Goal: Task Accomplishment & Management: Complete application form

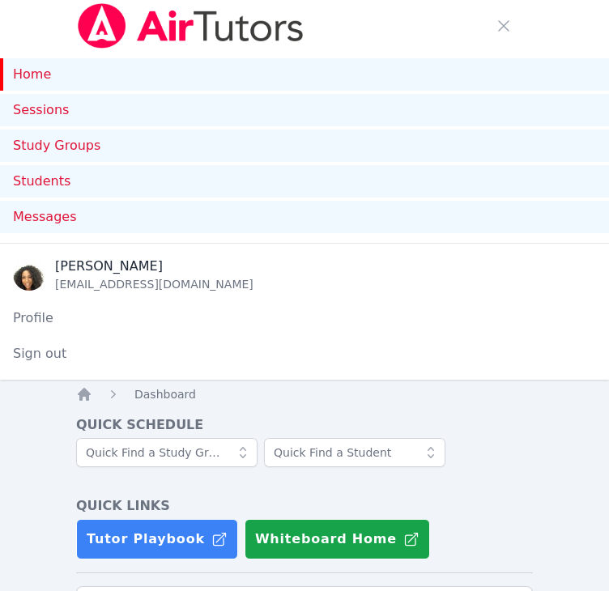
scroll to position [1145, 0]
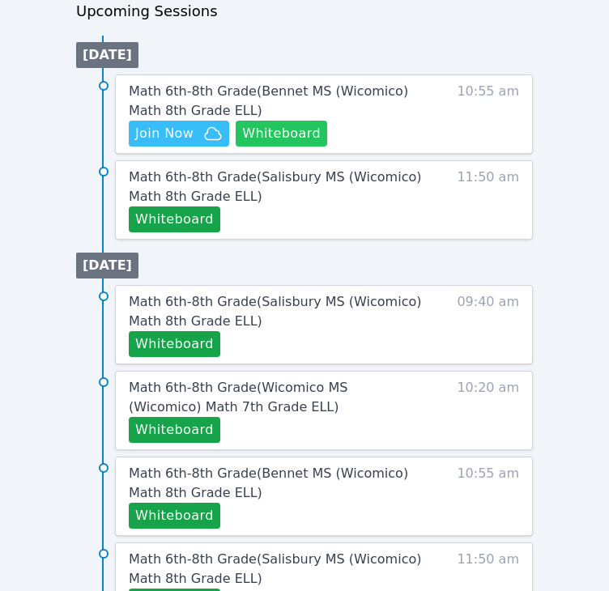
click at [309, 127] on button "Whiteboard" at bounding box center [282, 134] width 92 height 26
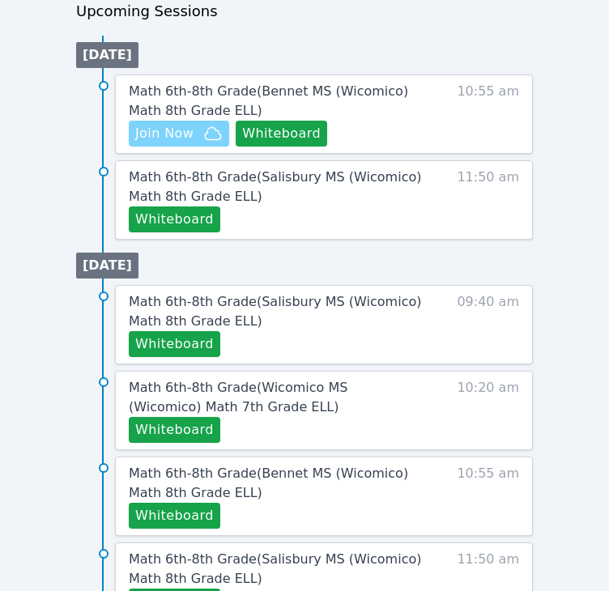
click at [184, 137] on span "Join Now" at bounding box center [164, 133] width 58 height 19
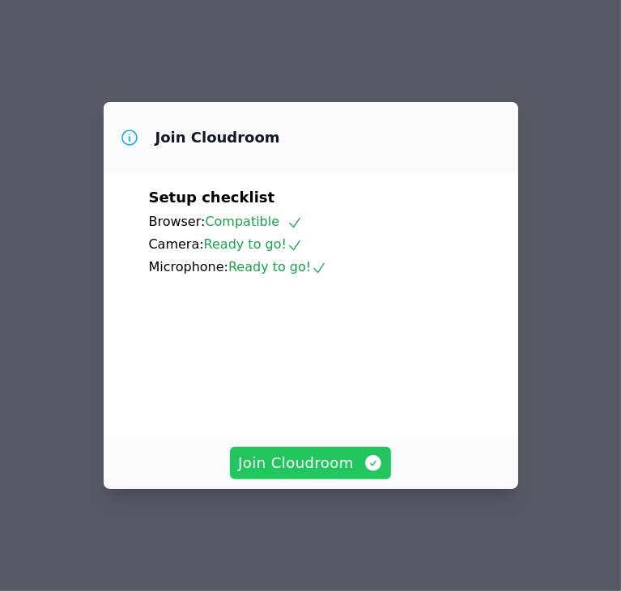
click at [291, 471] on span "Join Cloudroom" at bounding box center [310, 463] width 145 height 23
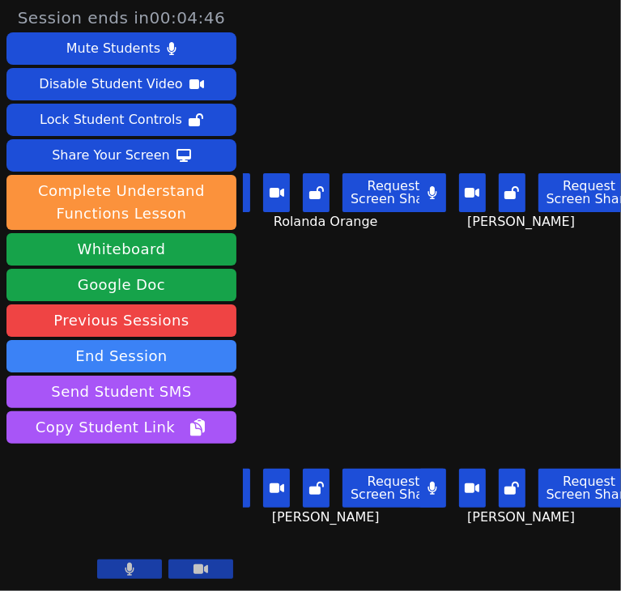
scroll to position [0, 2]
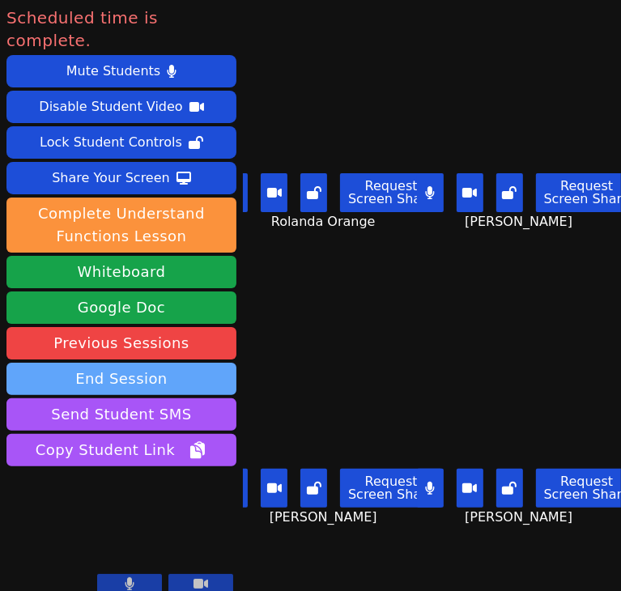
click at [191, 363] on button "End Session" at bounding box center [121, 379] width 230 height 32
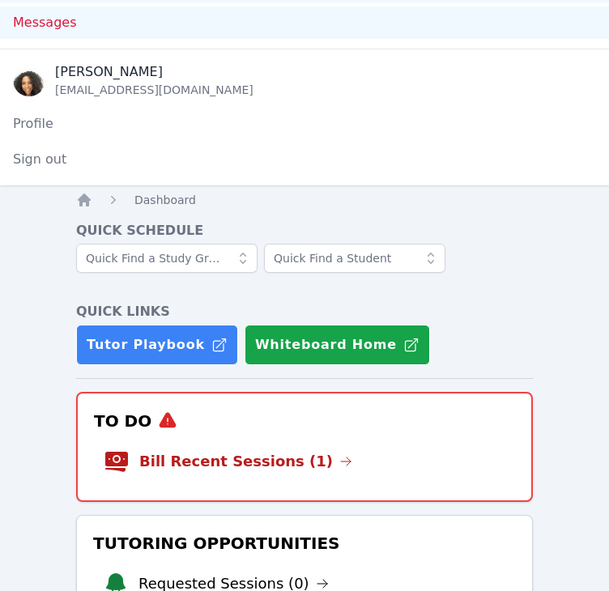
scroll to position [195, 0]
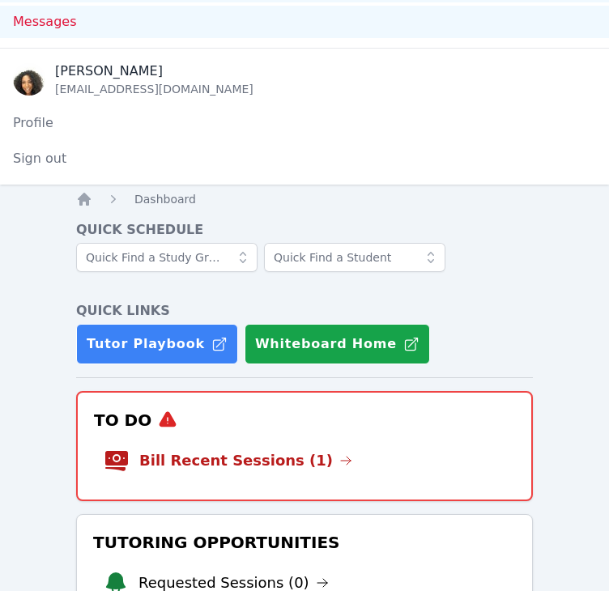
click at [397, 442] on li "Bill Recent Sessions (1)" at bounding box center [305, 461] width 402 height 52
click at [271, 458] on link "Bill Recent Sessions (1)" at bounding box center [245, 460] width 213 height 23
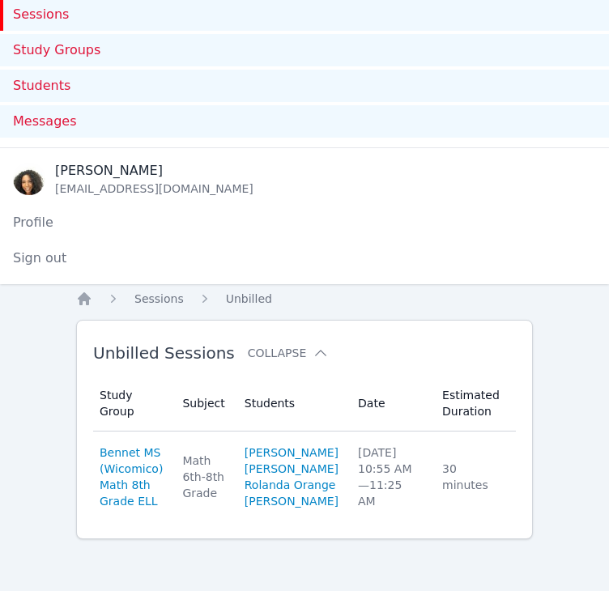
scroll to position [188, 0]
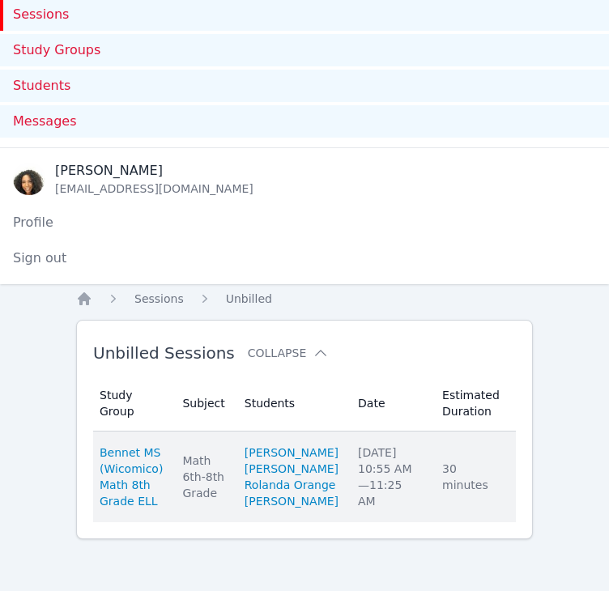
click at [519, 464] on link "Complete" at bounding box center [558, 477] width 78 height 26
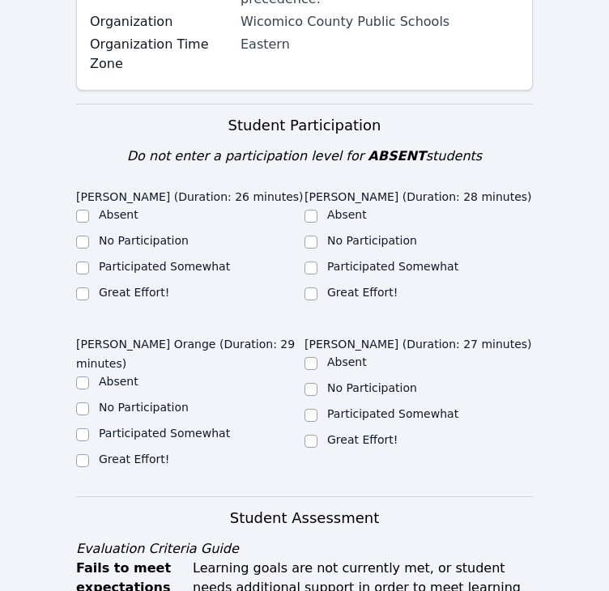
scroll to position [832, 0]
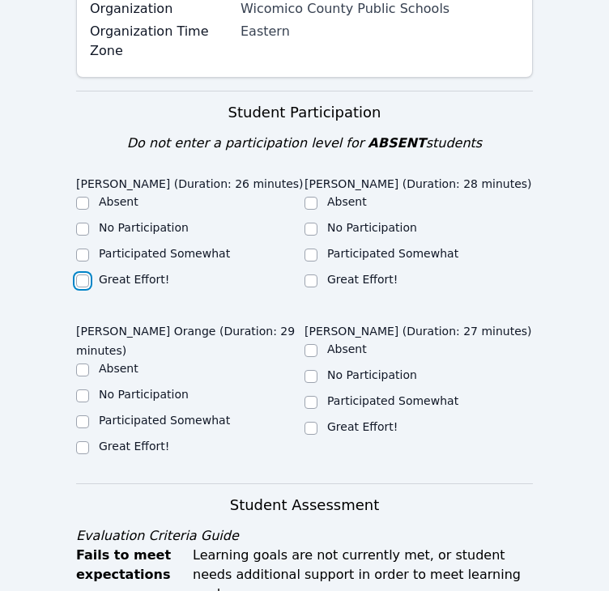
click at [81, 275] on input "Great Effort!" at bounding box center [82, 281] width 13 height 13
checkbox input "true"
click at [333, 273] on label "Great Effort!" at bounding box center [362, 279] width 70 height 13
click at [317, 275] on input "Great Effort!" at bounding box center [310, 281] width 13 height 13
checkbox input "true"
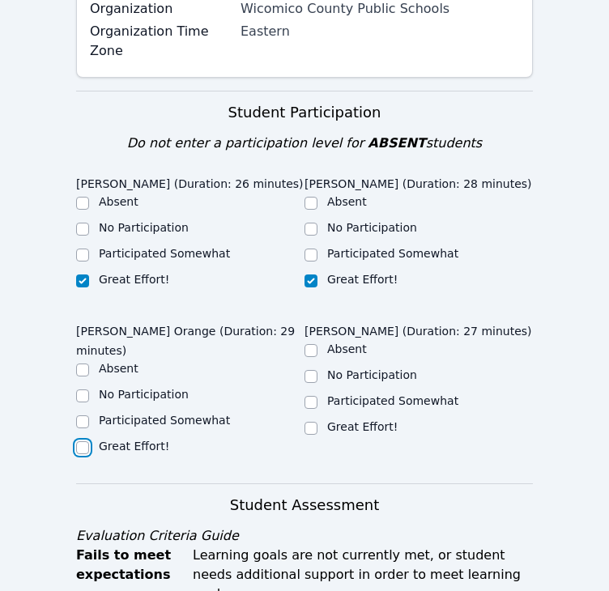
click at [86, 441] on input "Great Effort!" at bounding box center [82, 447] width 13 height 13
checkbox input "true"
click at [330, 420] on label "Great Effort!" at bounding box center [362, 426] width 70 height 13
click at [317, 422] on input "Great Effort!" at bounding box center [310, 428] width 13 height 13
checkbox input "true"
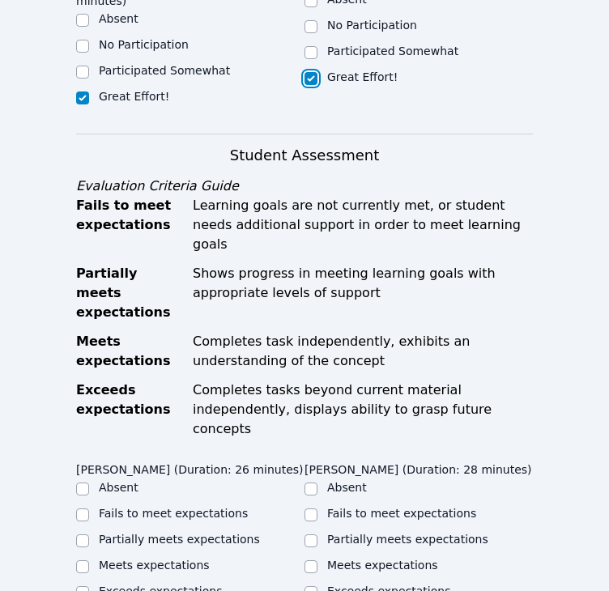
scroll to position [1203, 0]
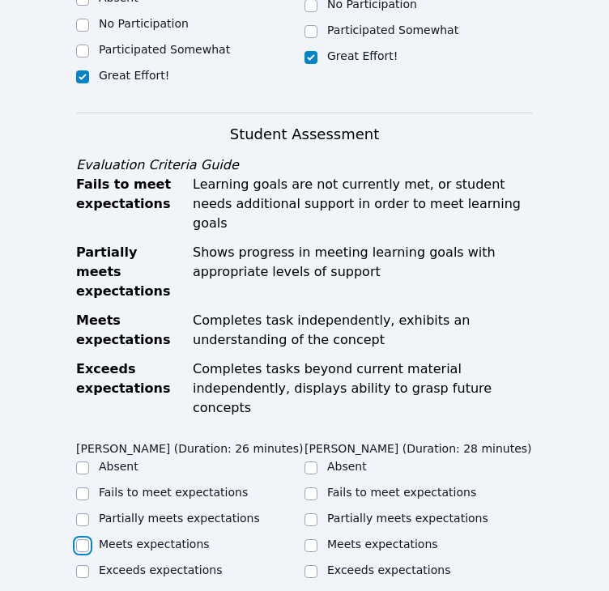
click at [84, 539] on input "Meets expectations" at bounding box center [82, 545] width 13 height 13
checkbox input "true"
click at [312, 539] on input "Meets expectations" at bounding box center [310, 545] width 13 height 13
checkbox input "true"
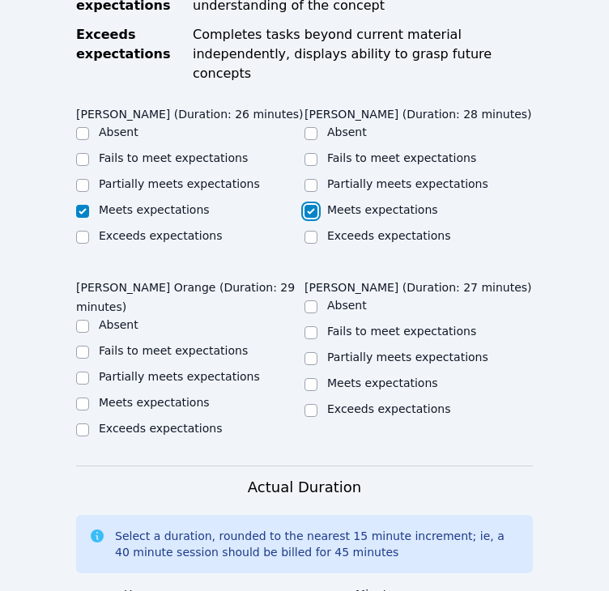
scroll to position [1544, 0]
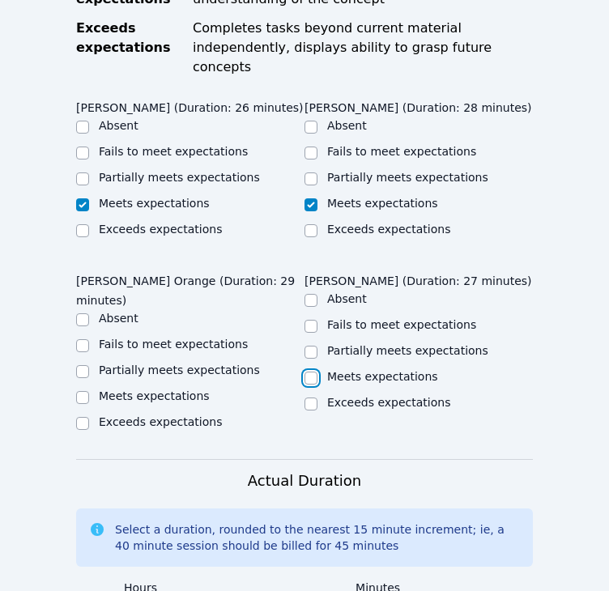
click at [313, 372] on input "Meets expectations" at bounding box center [310, 378] width 13 height 13
checkbox input "true"
click at [87, 391] on input "Meets expectations" at bounding box center [82, 397] width 13 height 13
checkbox input "true"
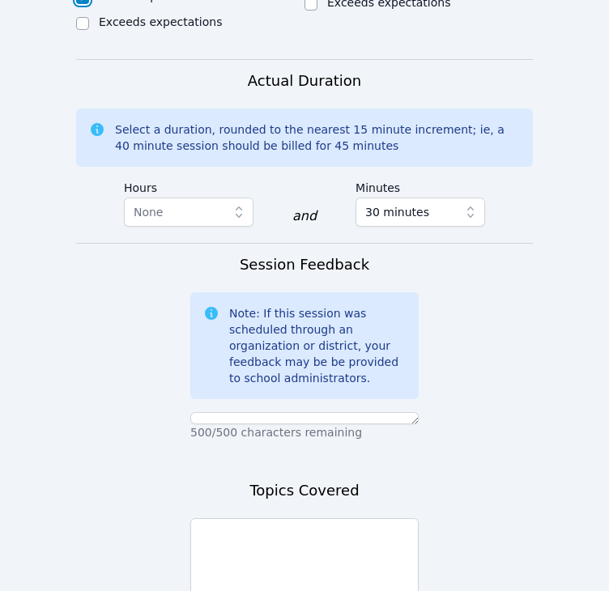
scroll to position [1948, 0]
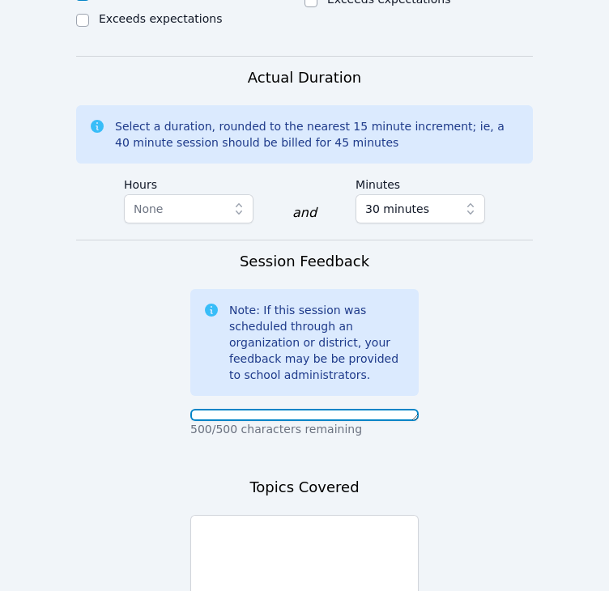
click at [404, 409] on textarea at bounding box center [304, 415] width 228 height 12
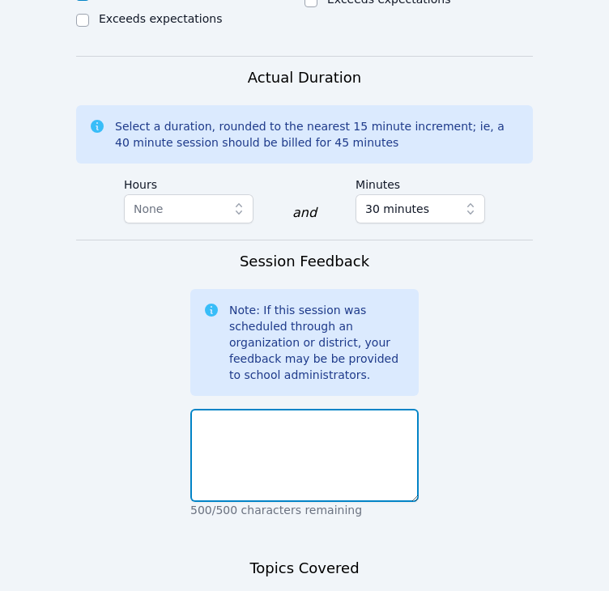
drag, startPoint x: 415, startPoint y: 303, endPoint x: 398, endPoint y: 386, distance: 85.0
click at [398, 409] on textarea at bounding box center [304, 455] width 228 height 93
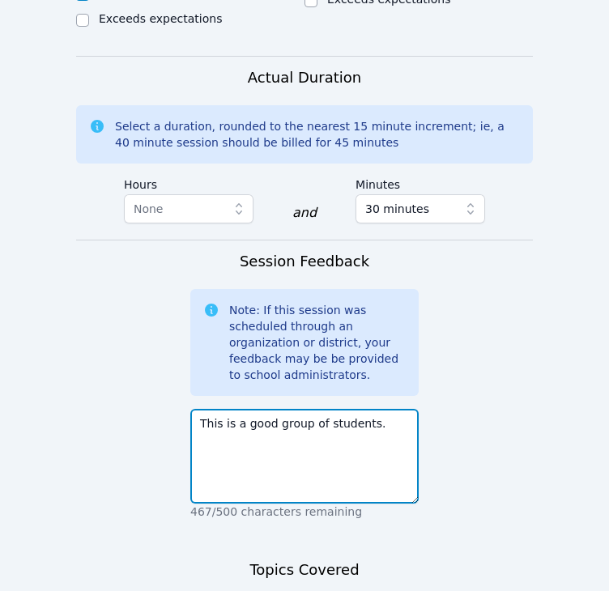
type textarea "This is a good group of students."
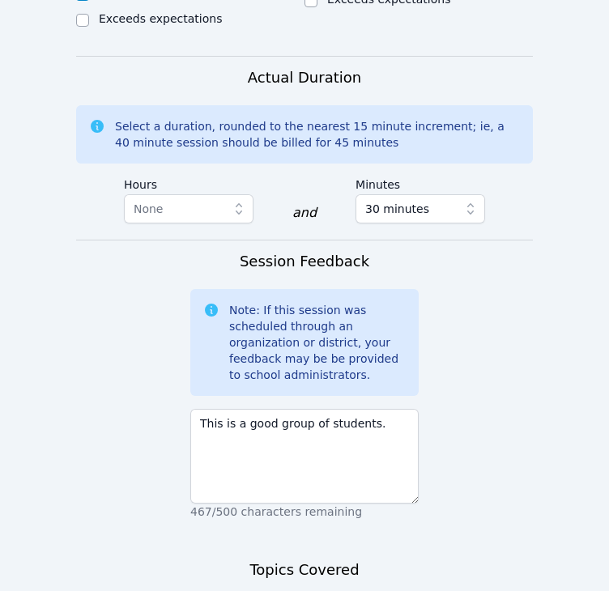
scroll to position [2083, 0]
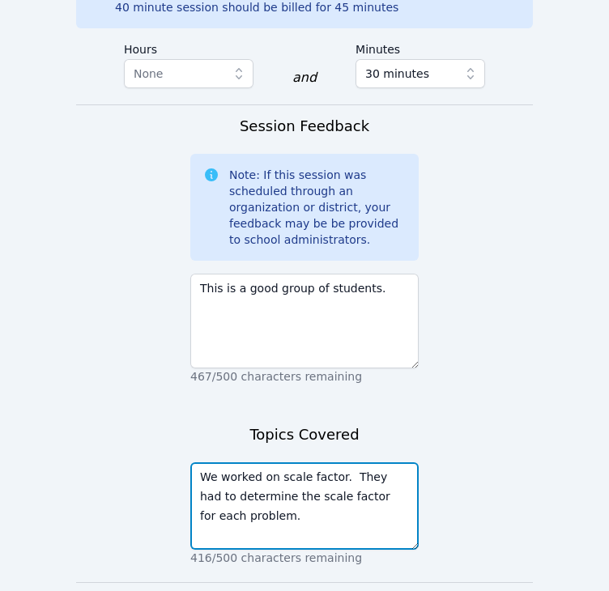
type textarea "We worked on scale factor. They had to determine the scale factor for each prob…"
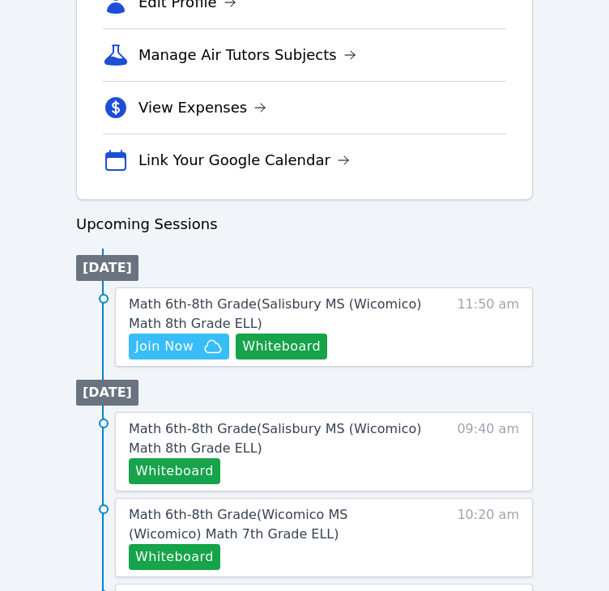
scroll to position [935, 0]
